Goal: Task Accomplishment & Management: Manage account settings

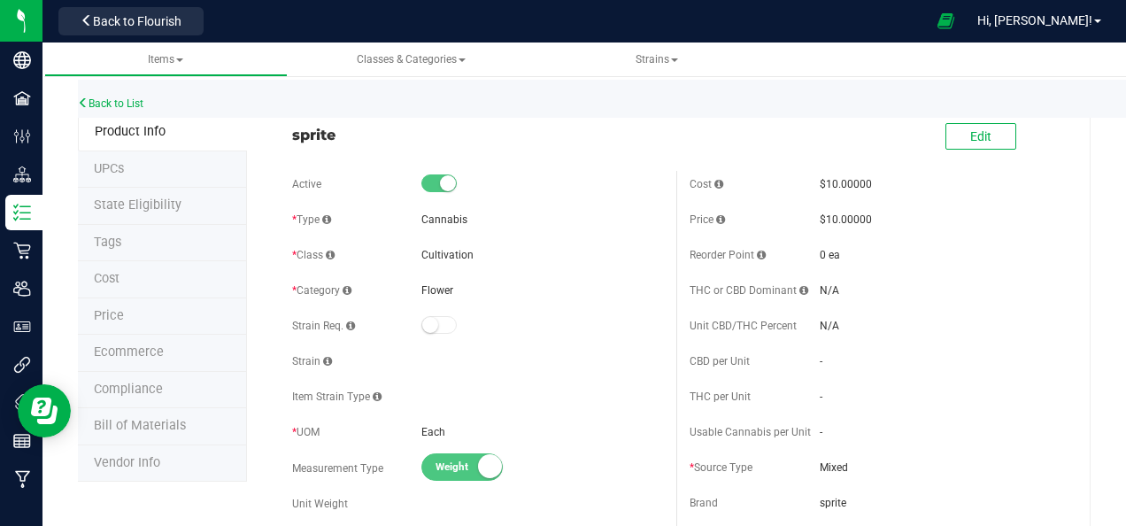
click at [336, 136] on span "sprite" at bounding box center [477, 134] width 371 height 21
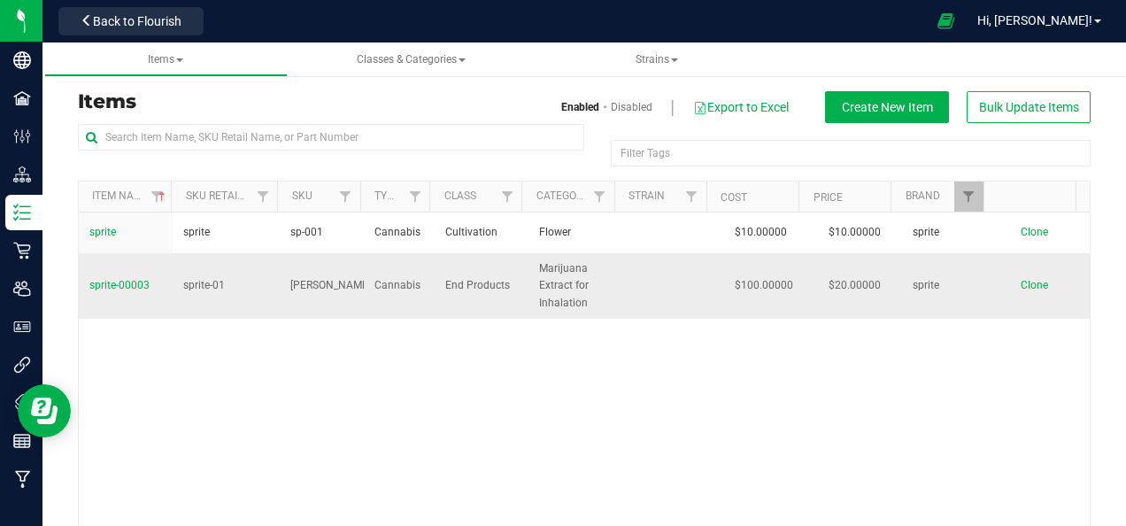
drag, startPoint x: 155, startPoint y: 284, endPoint x: 85, endPoint y: 285, distance: 70.0
click at [85, 285] on td "sprite-00003" at bounding box center [126, 286] width 94 height 66
copy span "sprite-00003"
click at [174, 23] on span "Back to Flourish" at bounding box center [137, 21] width 89 height 14
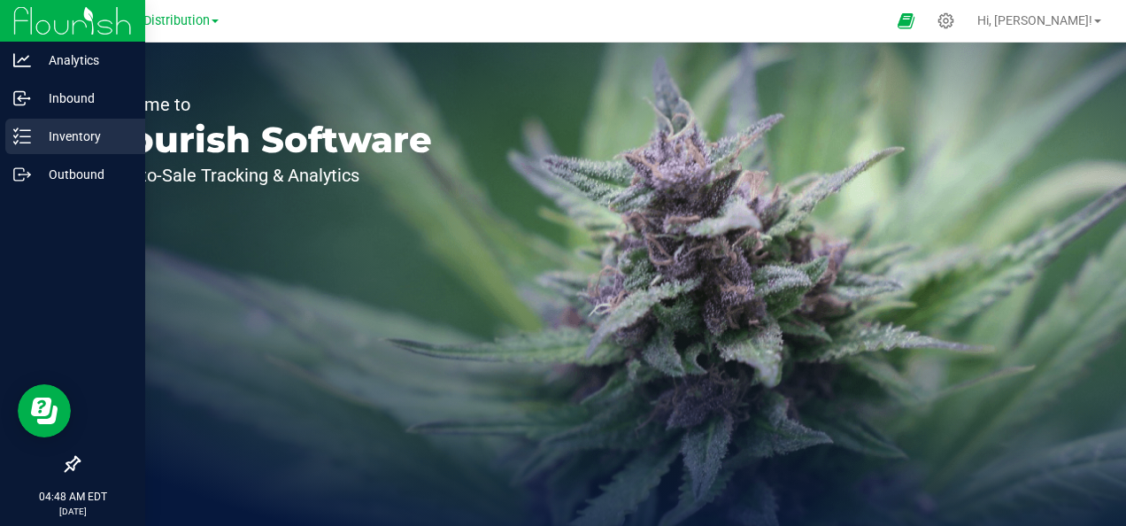
click at [74, 135] on p "Inventory" at bounding box center [84, 136] width 106 height 21
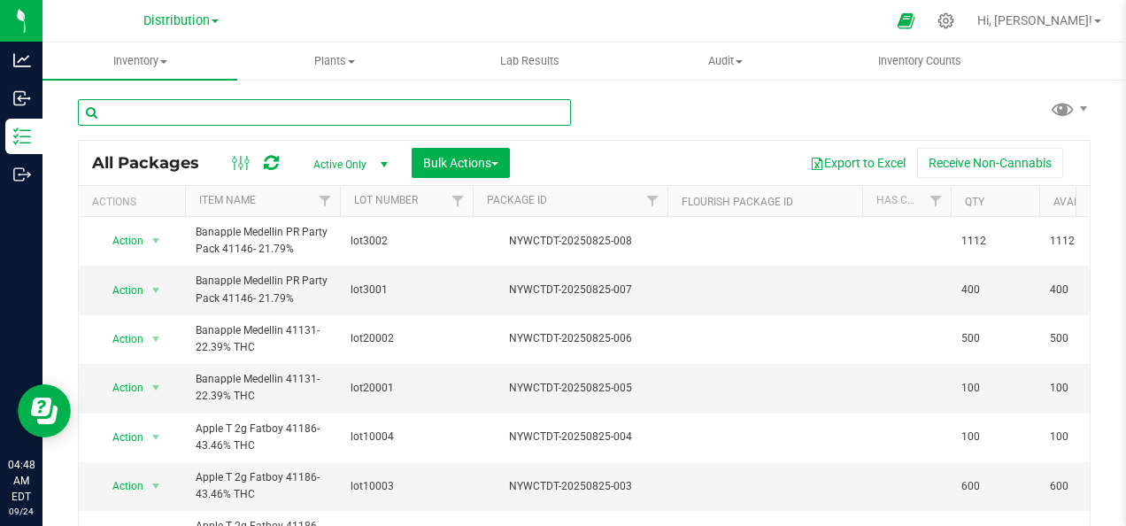
click at [220, 110] on input "text" at bounding box center [324, 112] width 493 height 27
paste input "sprite-00003"
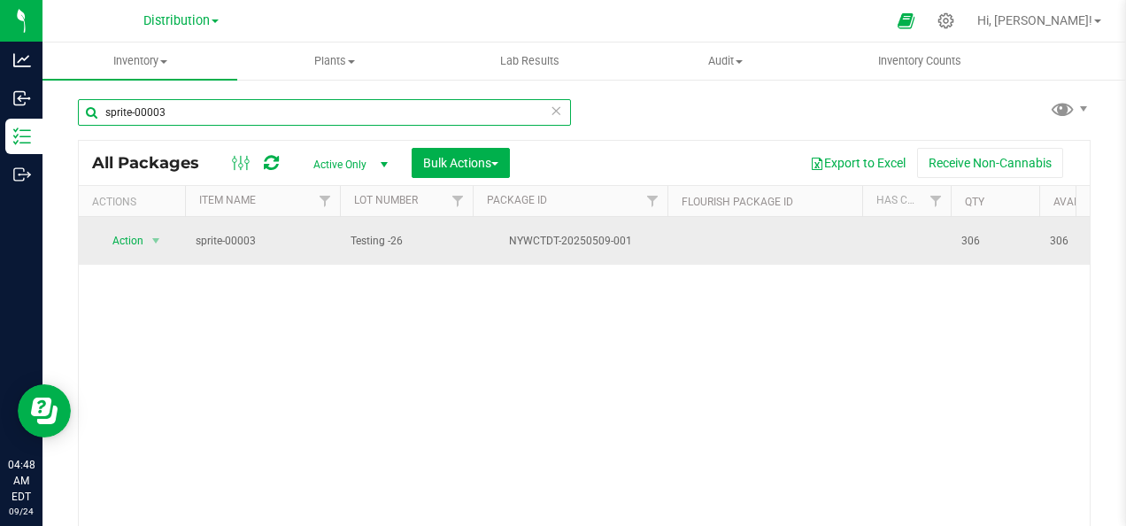
type input "sprite-00003"
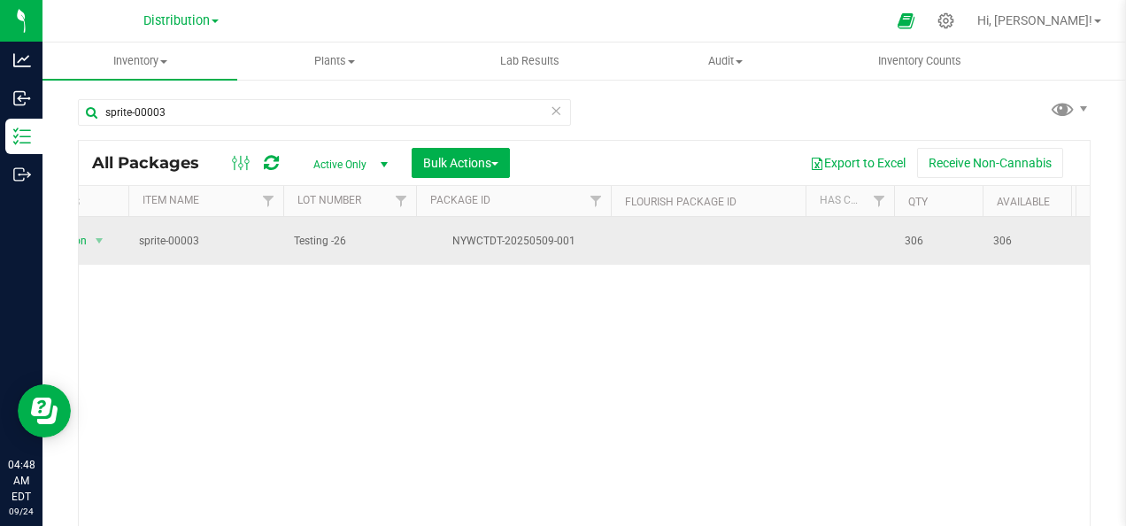
scroll to position [0, 201]
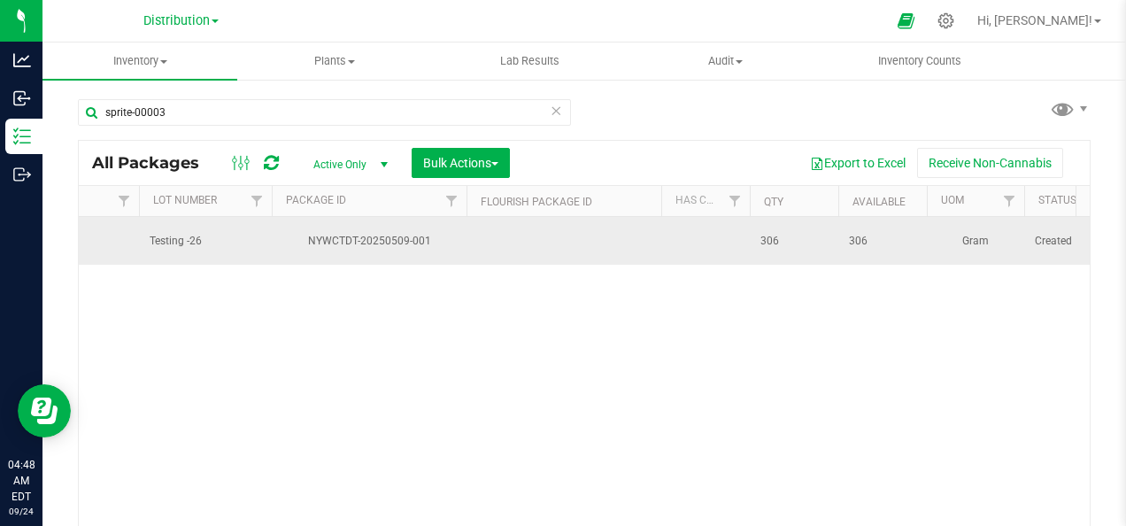
drag, startPoint x: 963, startPoint y: 236, endPoint x: 1060, endPoint y: 236, distance: 96.5
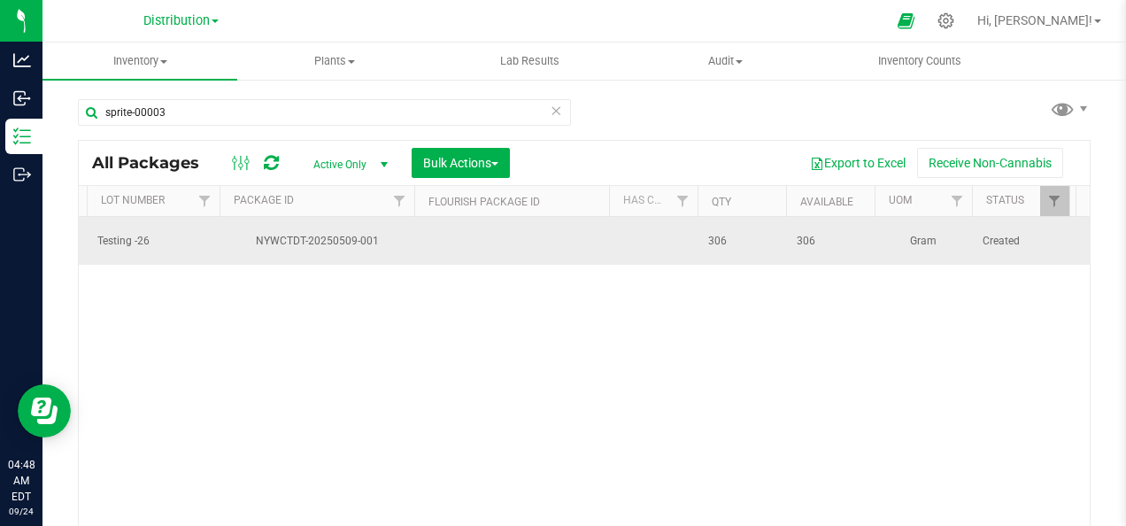
click at [836, 240] on span "306" at bounding box center [830, 241] width 67 height 17
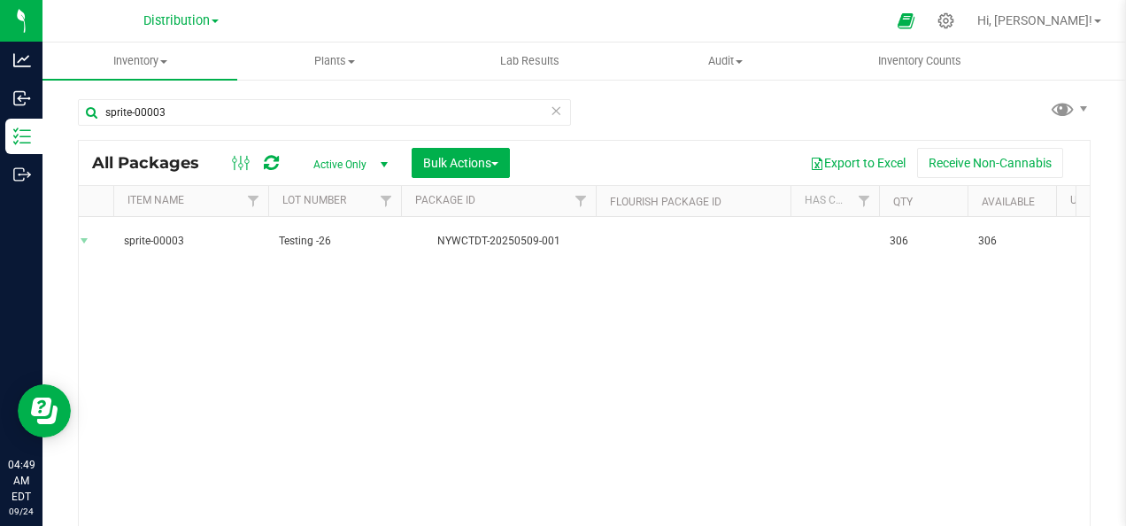
scroll to position [0, 0]
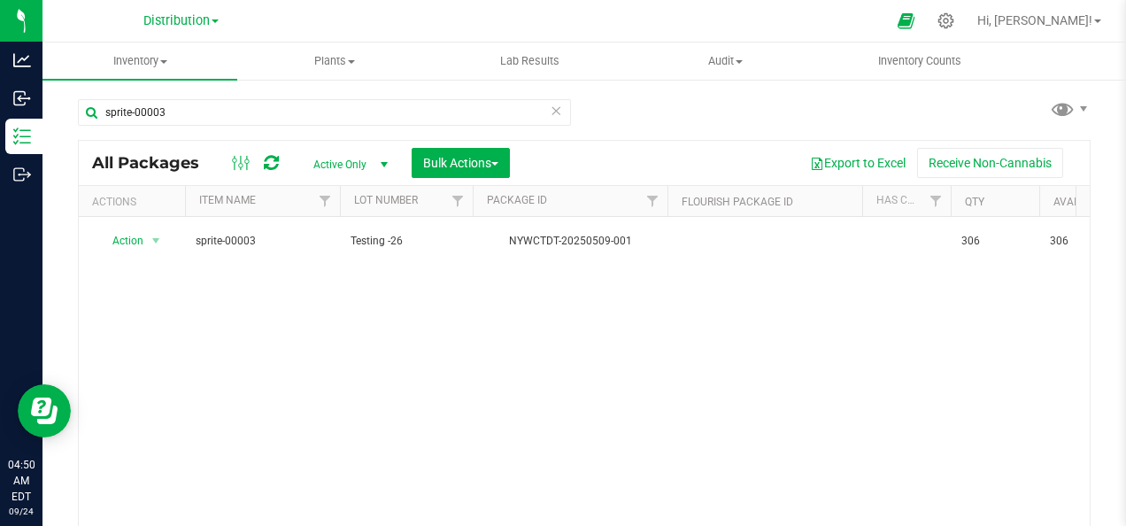
drag, startPoint x: 375, startPoint y: 240, endPoint x: 64, endPoint y: 246, distance: 311.7
click at [64, 246] on div "sprite-00003 All Packages Active Only Active Only Lab Samples Locked All Bulk A…" at bounding box center [585, 348] width 1084 height 540
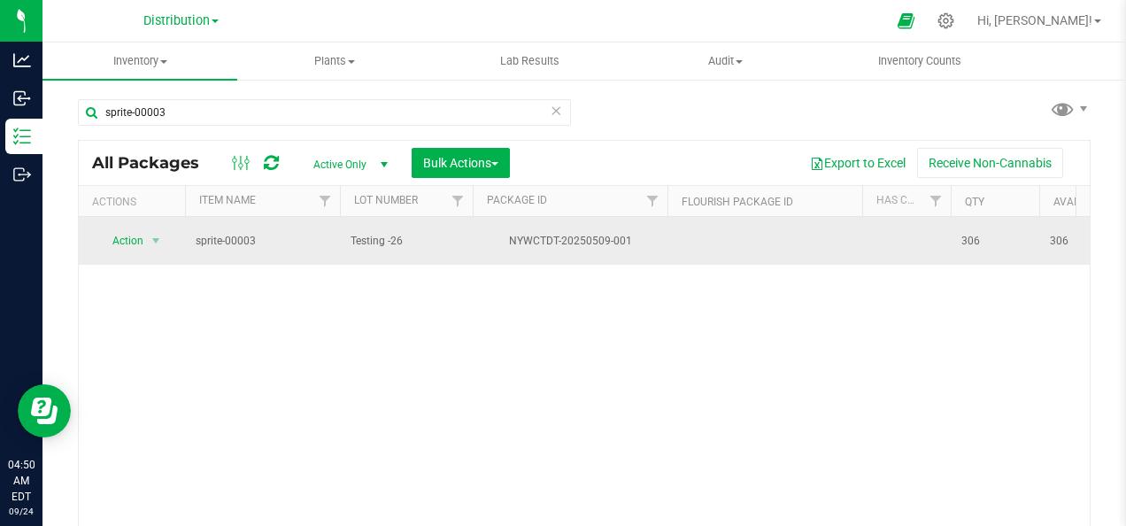
drag, startPoint x: 64, startPoint y: 246, endPoint x: 241, endPoint y: 242, distance: 177.1
click at [241, 242] on span "sprite-00003" at bounding box center [263, 241] width 134 height 17
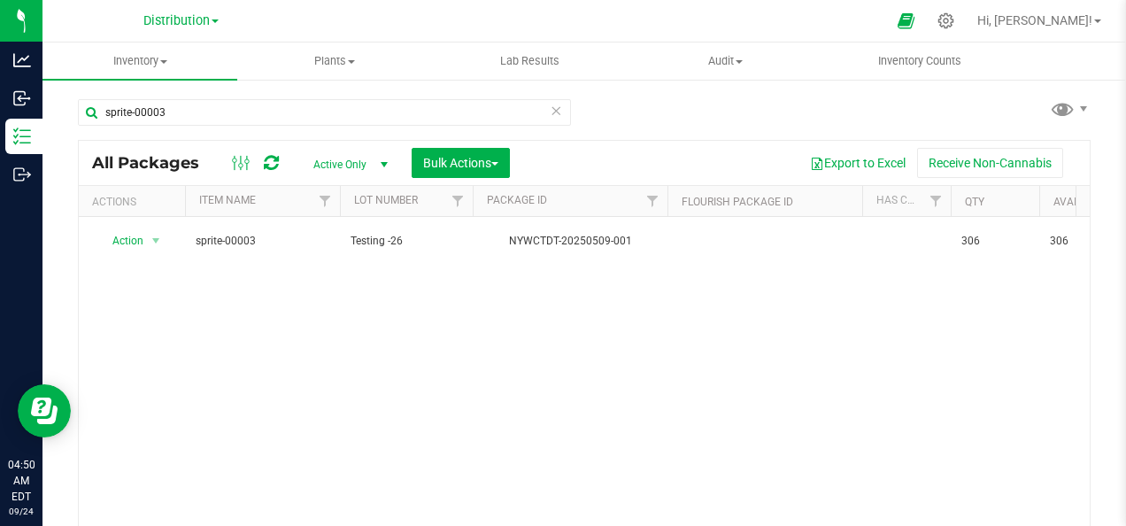
click at [277, 282] on div "Action Action Adjust qty Create package Edit attributes Global inventory Locate…" at bounding box center [584, 382] width 1011 height 331
click at [955, 16] on icon at bounding box center [946, 21] width 19 height 19
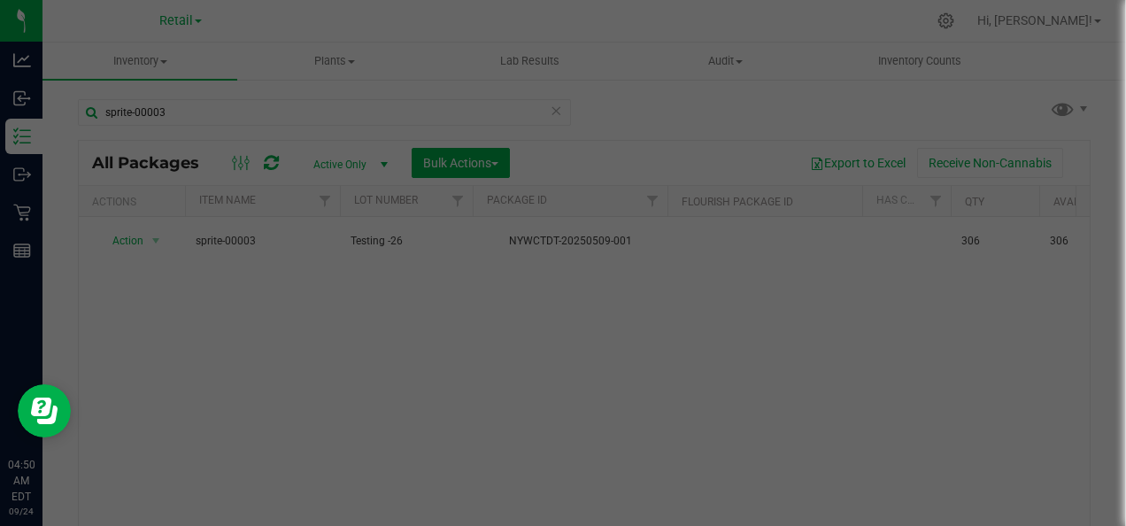
click at [664, 93] on div at bounding box center [563, 263] width 1126 height 526
click at [993, 22] on div at bounding box center [563, 263] width 1126 height 526
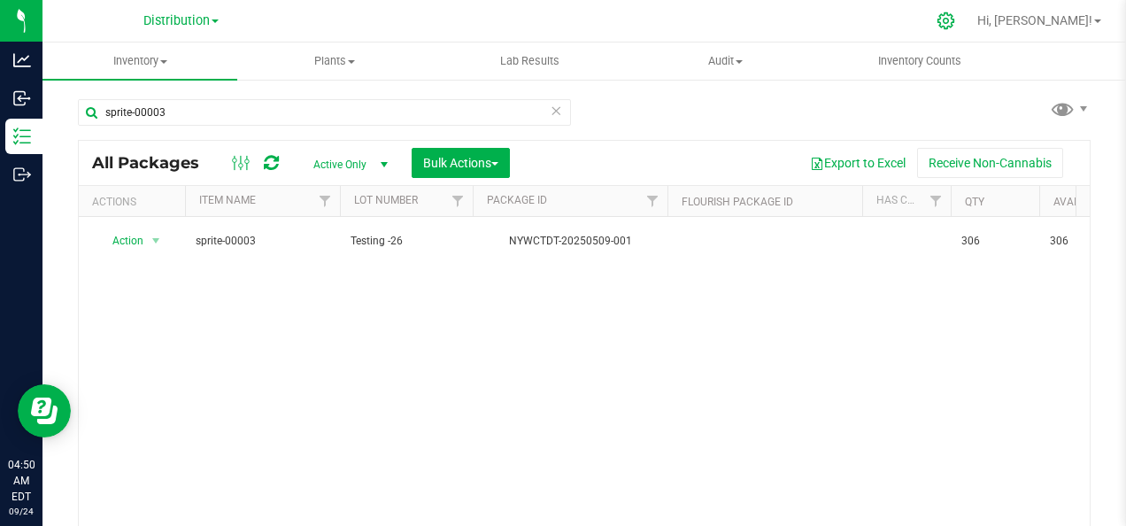
click at [955, 20] on icon at bounding box center [946, 21] width 19 height 19
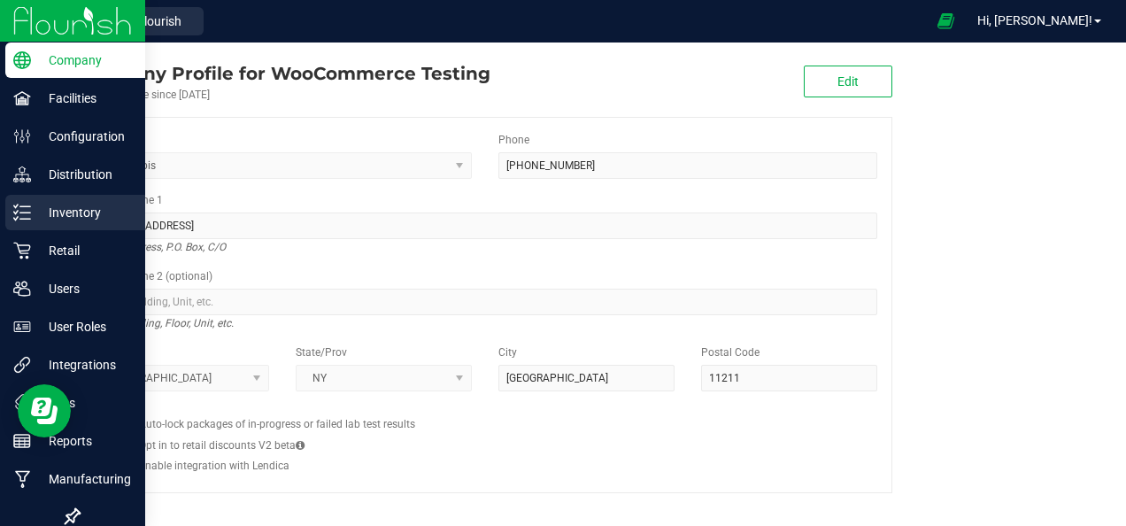
click at [86, 214] on p "Inventory" at bounding box center [84, 212] width 106 height 21
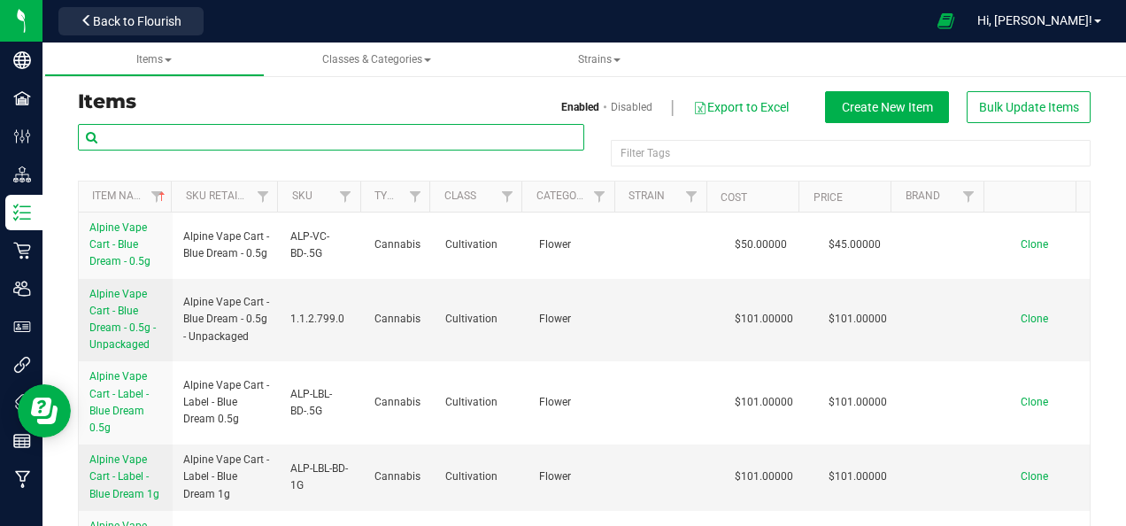
click at [175, 135] on input "text" at bounding box center [331, 137] width 506 height 27
paste input "sprite-00003"
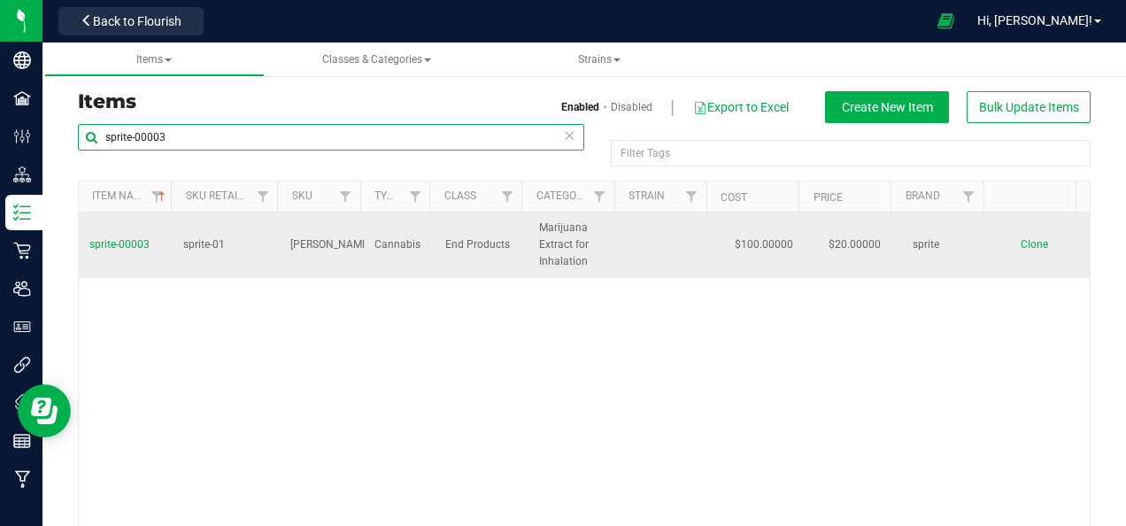
type input "sprite-00003"
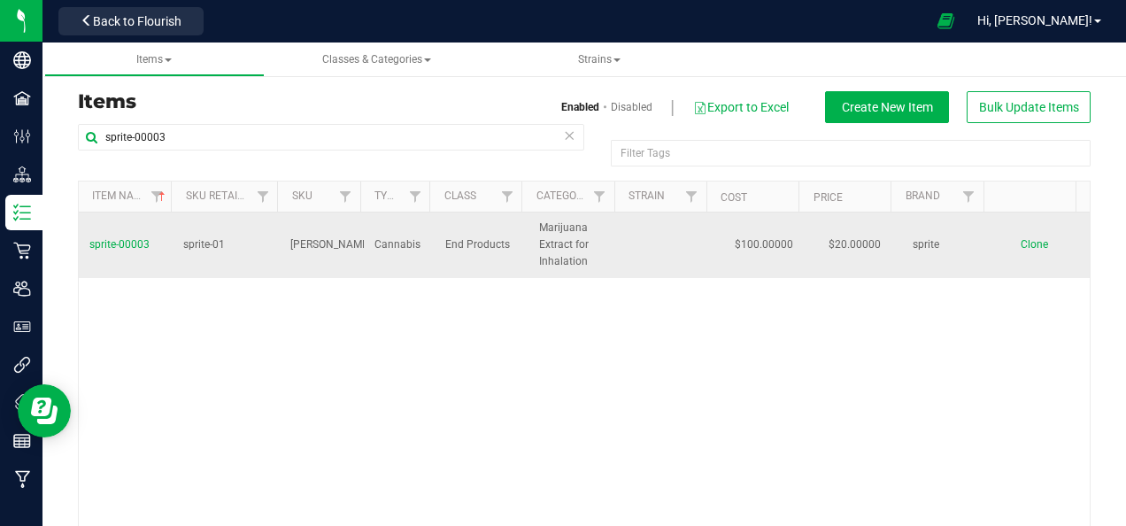
click at [131, 243] on span "sprite-00003" at bounding box center [119, 244] width 60 height 12
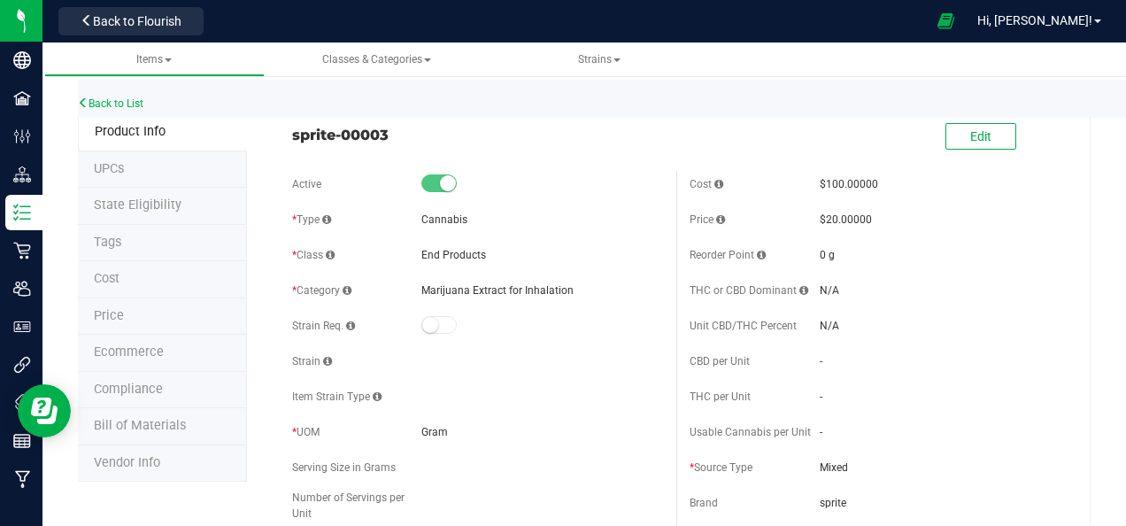
click at [1048, 91] on div "Back to List" at bounding box center [641, 99] width 1126 height 38
drag, startPoint x: 391, startPoint y: 132, endPoint x: 288, endPoint y: 145, distance: 104.4
click at [288, 145] on div "sprite-00003 Edit" at bounding box center [676, 137] width 795 height 44
copy span "sprite-00003"
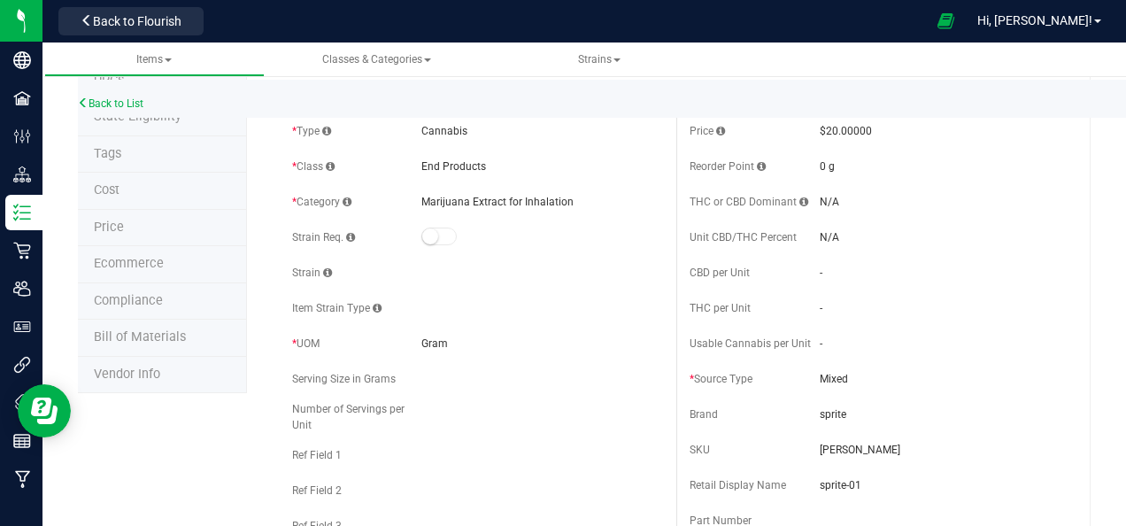
scroll to position [177, 0]
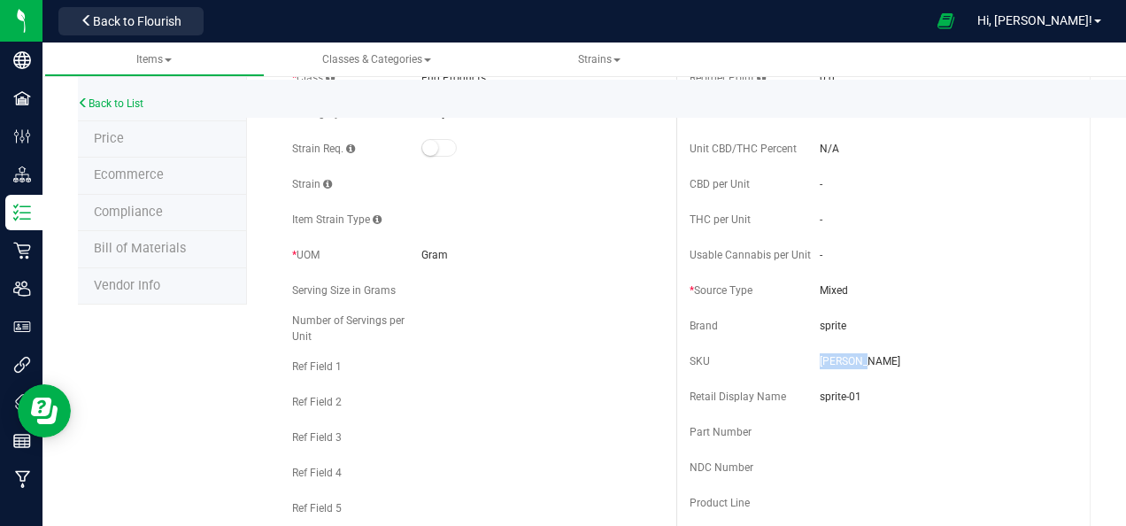
drag, startPoint x: 853, startPoint y: 364, endPoint x: 811, endPoint y: 358, distance: 42.1
click at [820, 358] on span "[PERSON_NAME]" at bounding box center [940, 361] width 241 height 16
copy span "[PERSON_NAME]"
drag, startPoint x: 1021, startPoint y: 255, endPoint x: 1009, endPoint y: 246, distance: 14.5
click at [1021, 255] on div "Usable Cannabis per Unit -" at bounding box center [875, 255] width 371 height 27
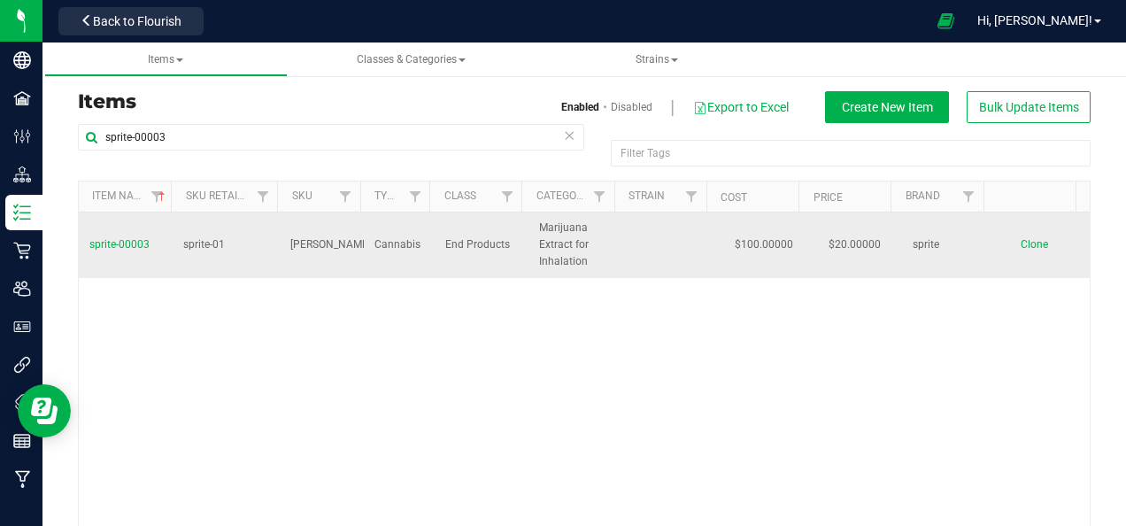
drag, startPoint x: 328, startPoint y: 248, endPoint x: 286, endPoint y: 246, distance: 41.7
click at [290, 246] on span "[PERSON_NAME]" at bounding box center [330, 244] width 81 height 17
click at [124, 244] on span "sprite-00003" at bounding box center [119, 244] width 60 height 12
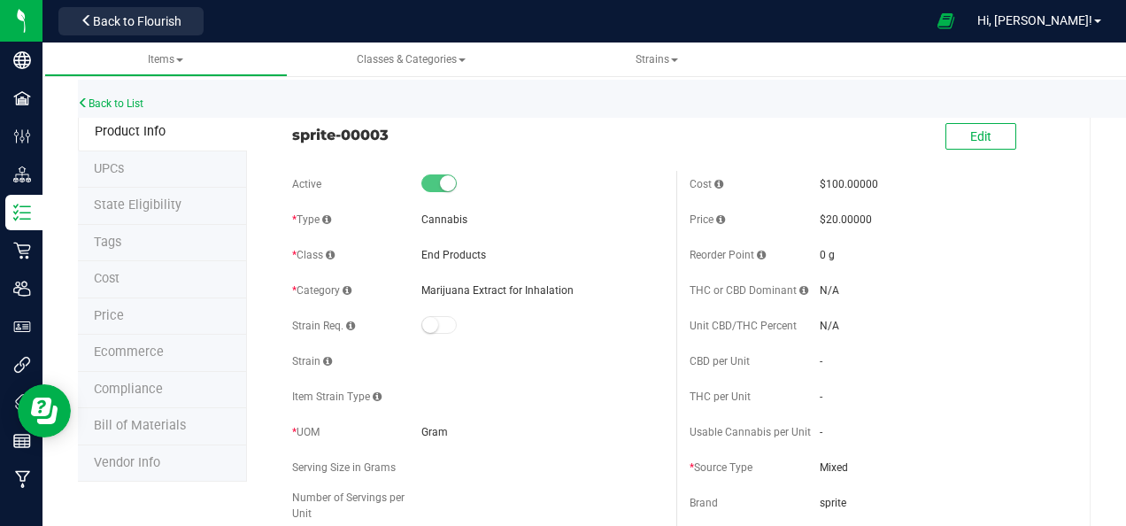
drag, startPoint x: 390, startPoint y: 135, endPoint x: 283, endPoint y: 132, distance: 106.3
click at [283, 132] on div "sprite-00003" at bounding box center [478, 130] width 398 height 30
copy span "sprite-00003"
click at [159, 19] on span "Back to Flourish" at bounding box center [137, 21] width 89 height 14
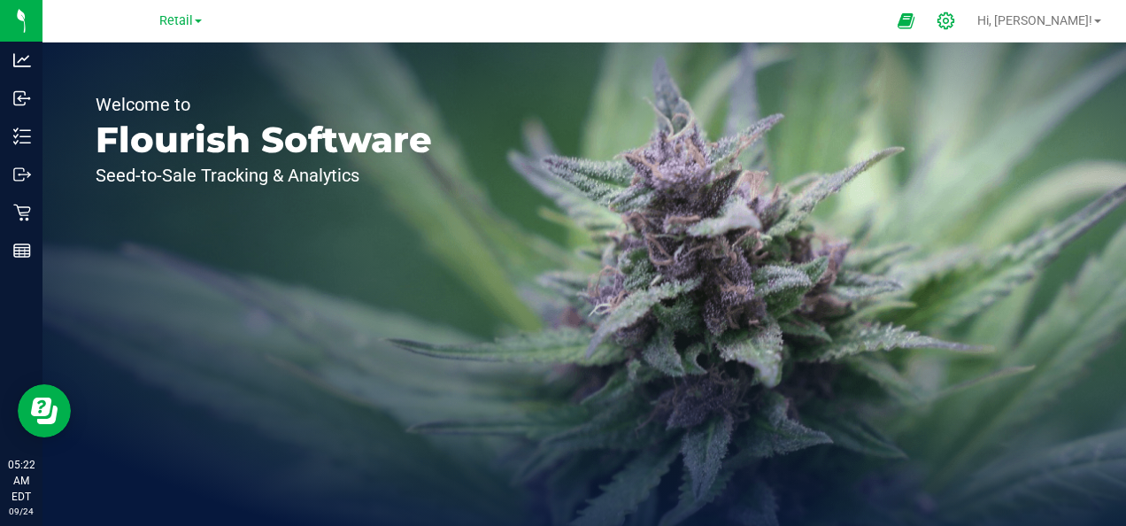
click at [955, 20] on icon at bounding box center [946, 21] width 19 height 19
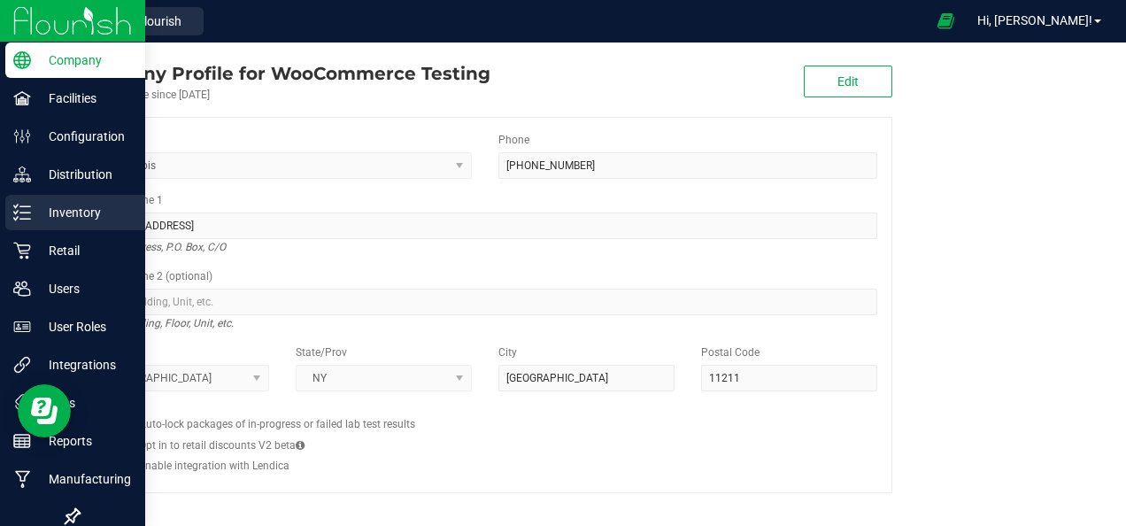
click at [85, 215] on p "Inventory" at bounding box center [84, 212] width 106 height 21
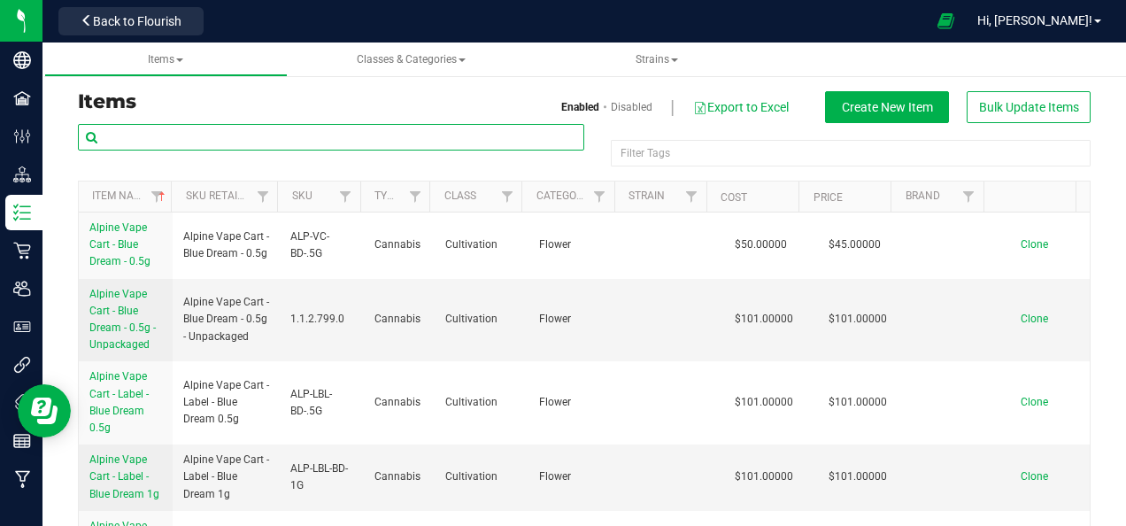
click at [308, 137] on input "text" at bounding box center [331, 137] width 506 height 27
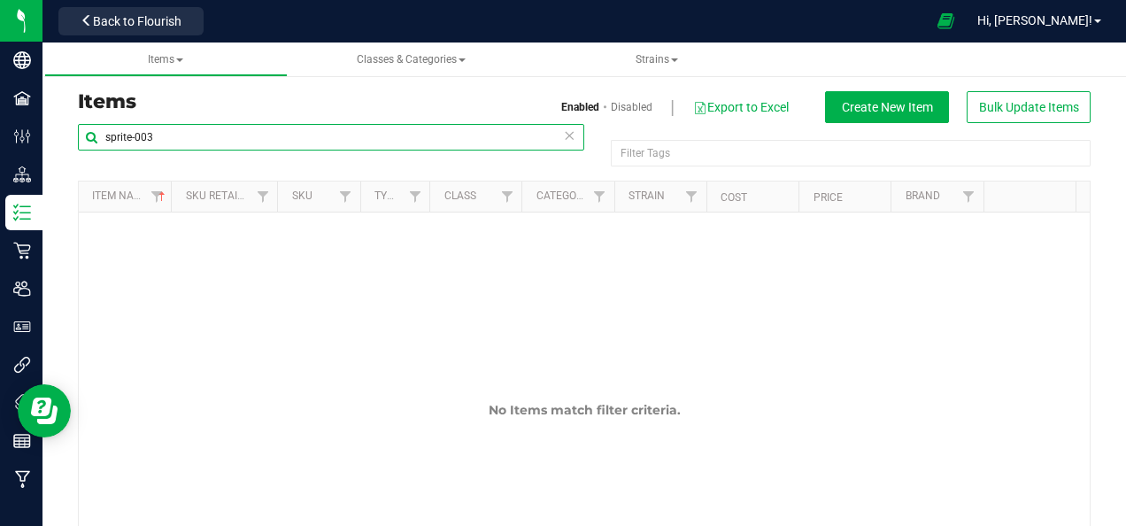
drag, startPoint x: 166, startPoint y: 136, endPoint x: 76, endPoint y: 140, distance: 89.5
click at [76, 140] on div "sprite-003 Filter Tags Filter Tags Item Name Sku Retail Display Name SKU Type C…" at bounding box center [584, 355] width 1039 height 464
paste input "00"
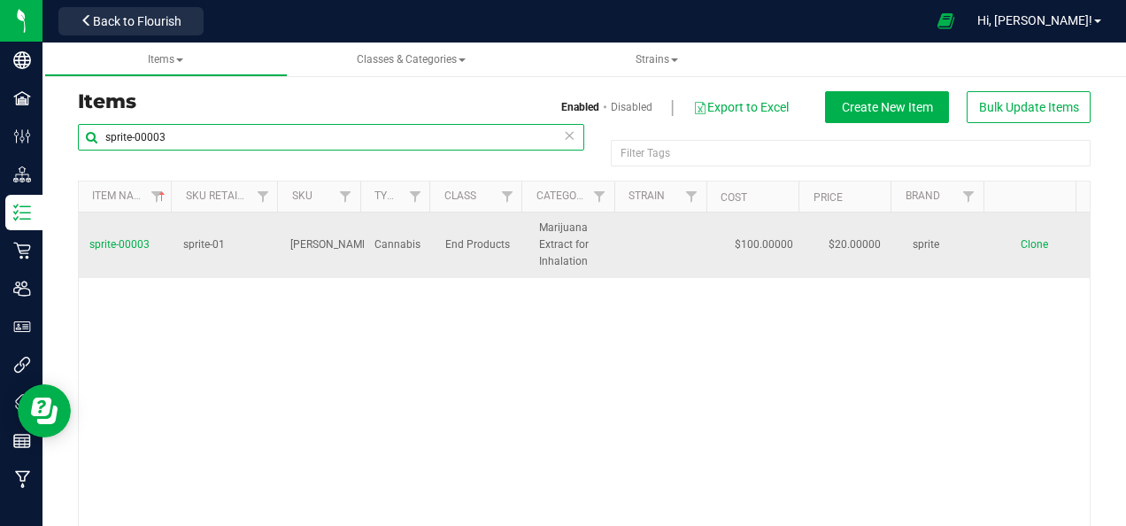
type input "sprite-00003"
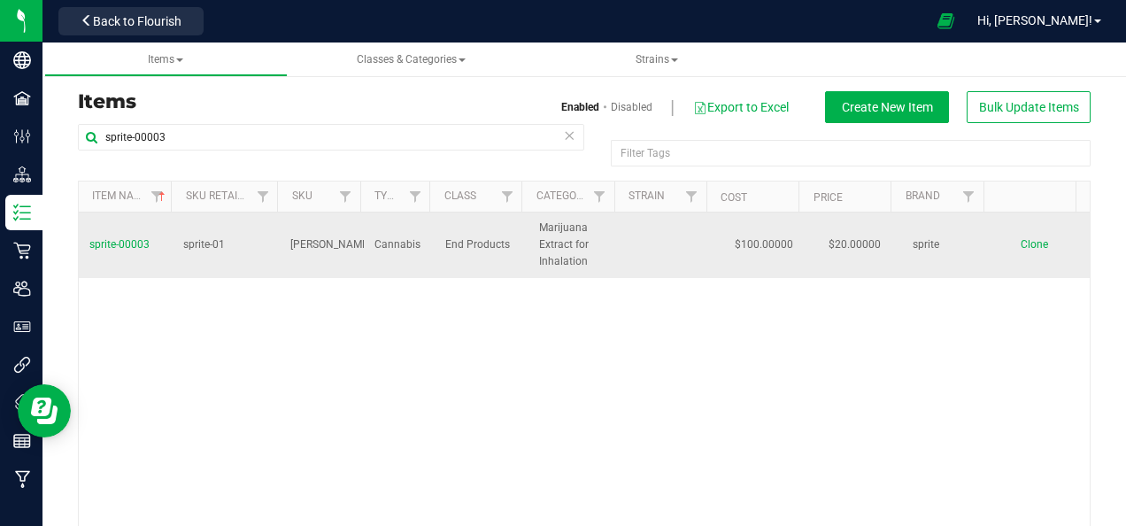
click at [121, 244] on span "sprite-00003" at bounding box center [119, 244] width 60 height 12
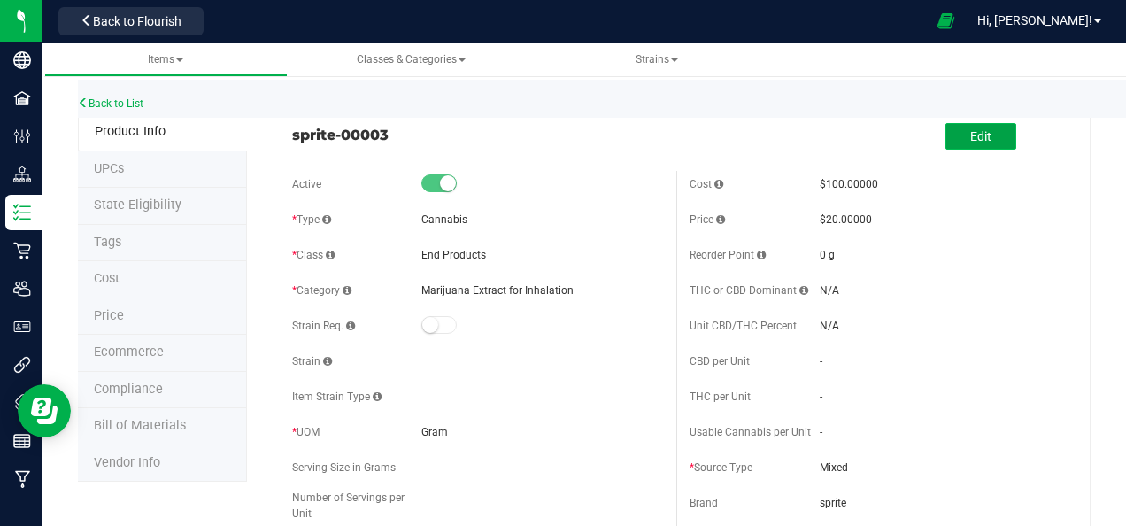
click at [953, 138] on button "Edit" at bounding box center [981, 136] width 71 height 27
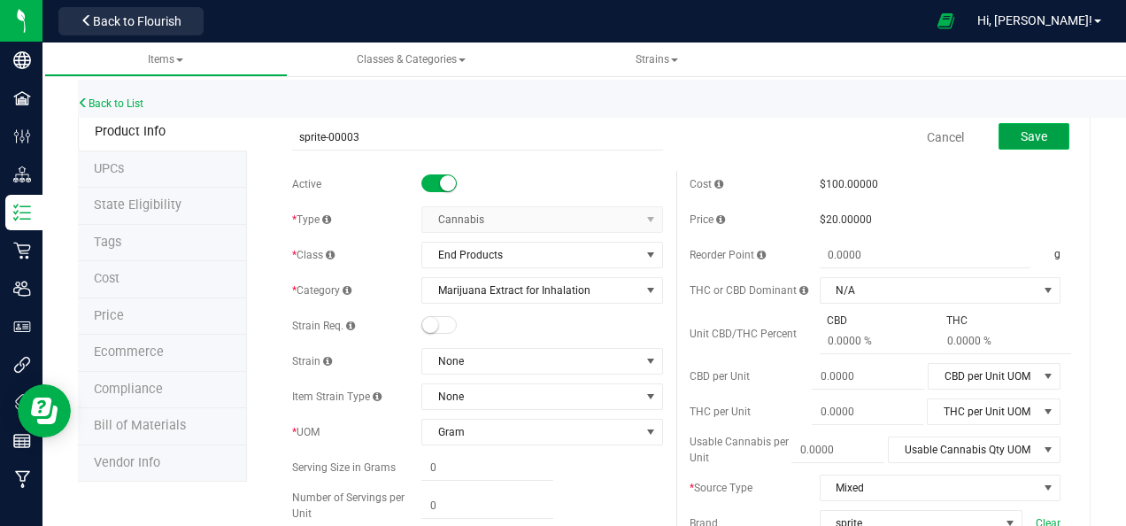
click at [1021, 135] on span "Save" at bounding box center [1034, 136] width 27 height 14
